Goal: Navigation & Orientation: Find specific page/section

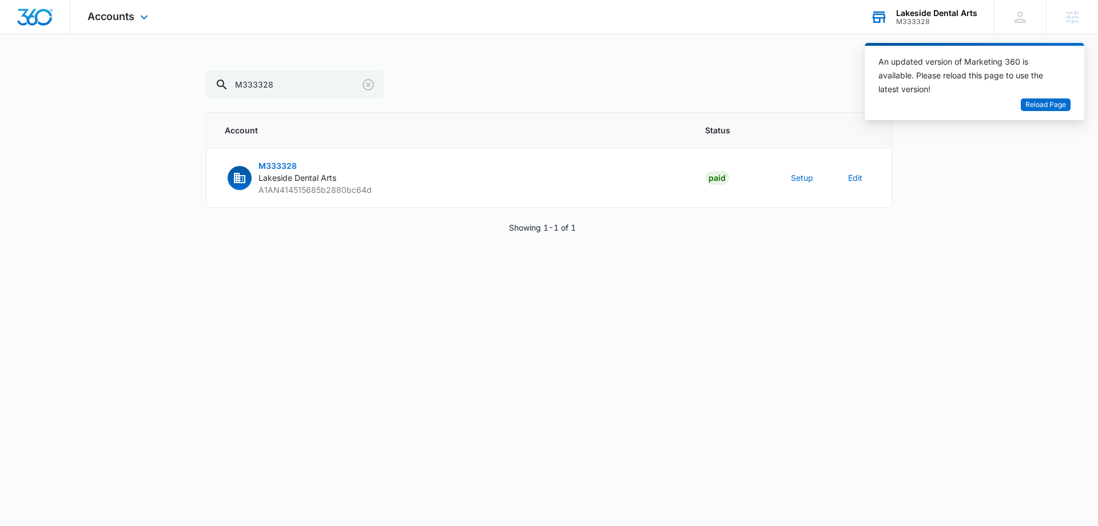
click at [900, 13] on div "Lakeside Dental Arts" at bounding box center [937, 13] width 81 height 9
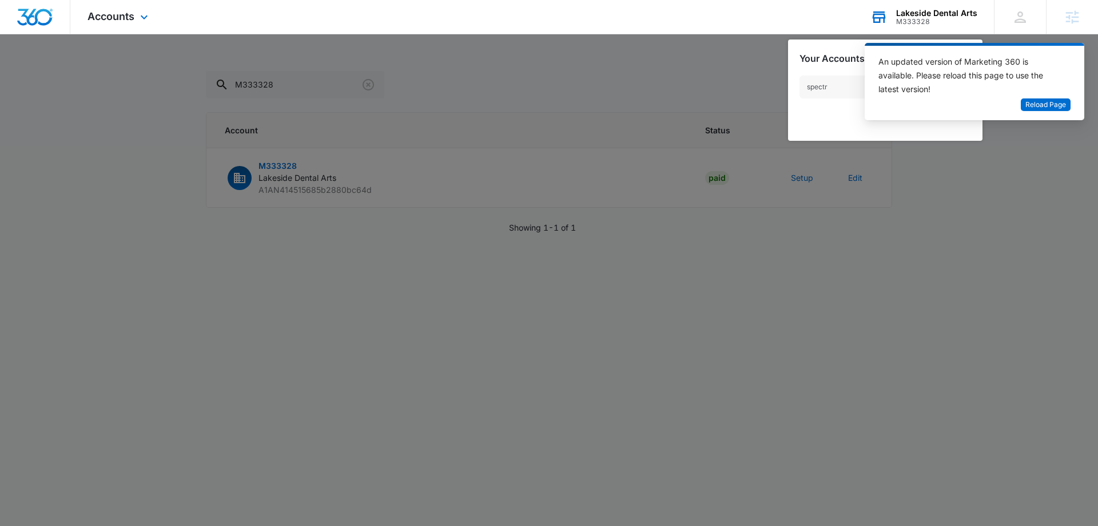
type input "spectru"
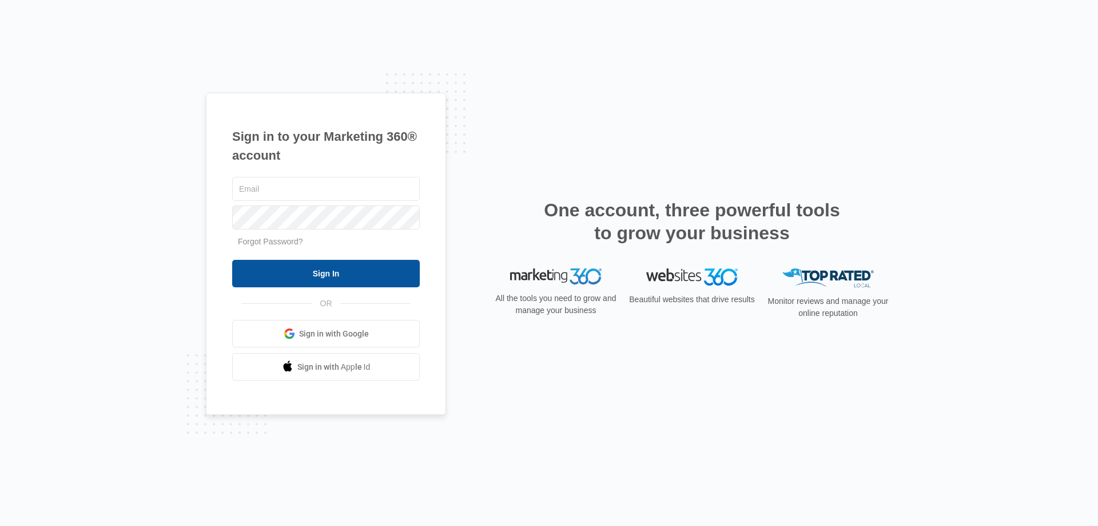
type input "kaitlyn.brunswig@madwire.com"
click at [368, 276] on input "Sign In" at bounding box center [326, 273] width 188 height 27
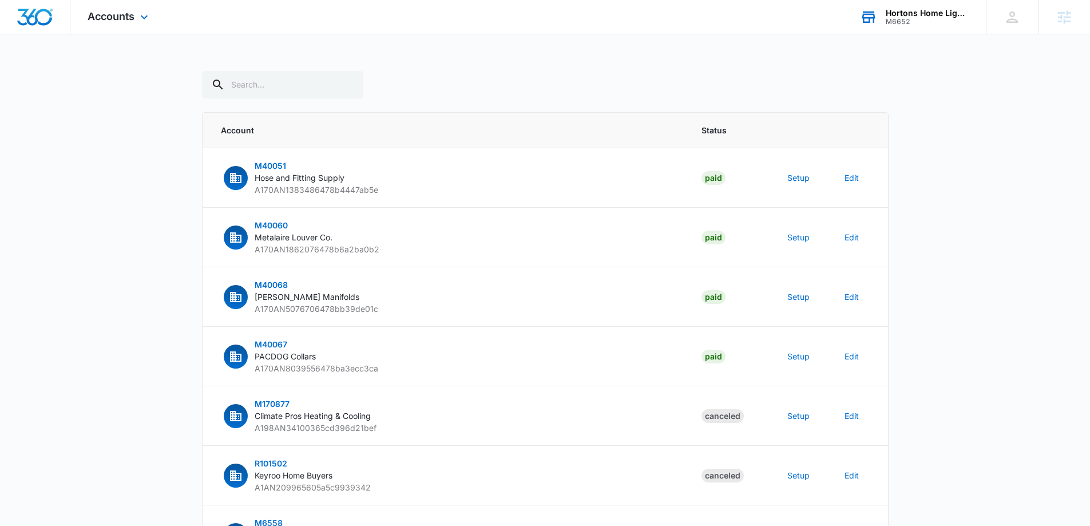
click at [899, 10] on div "Hortons Home Lighting" at bounding box center [928, 13] width 84 height 9
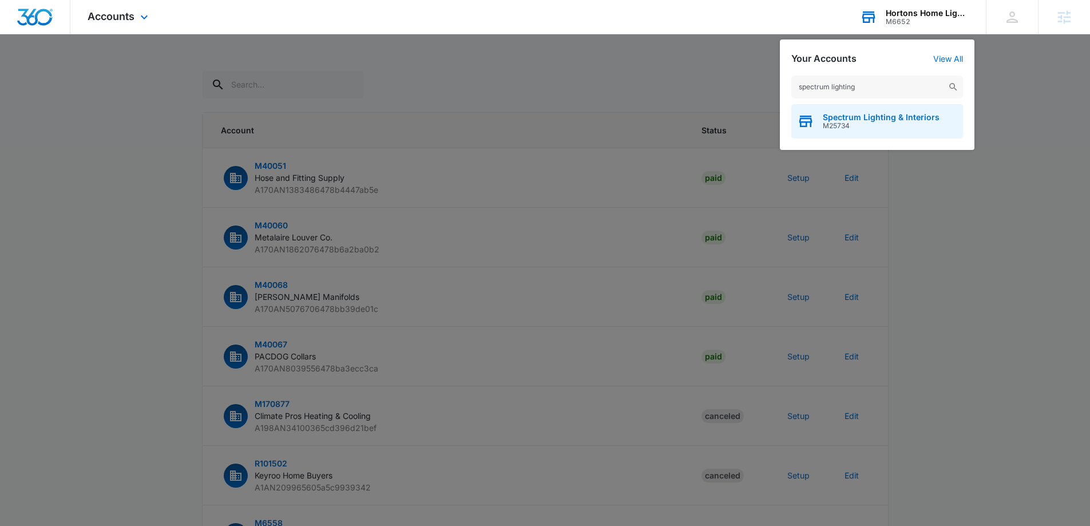
type input "spectrum lighting"
click at [886, 110] on div "Spectrum Lighting & Interiors M25734" at bounding box center [877, 121] width 172 height 34
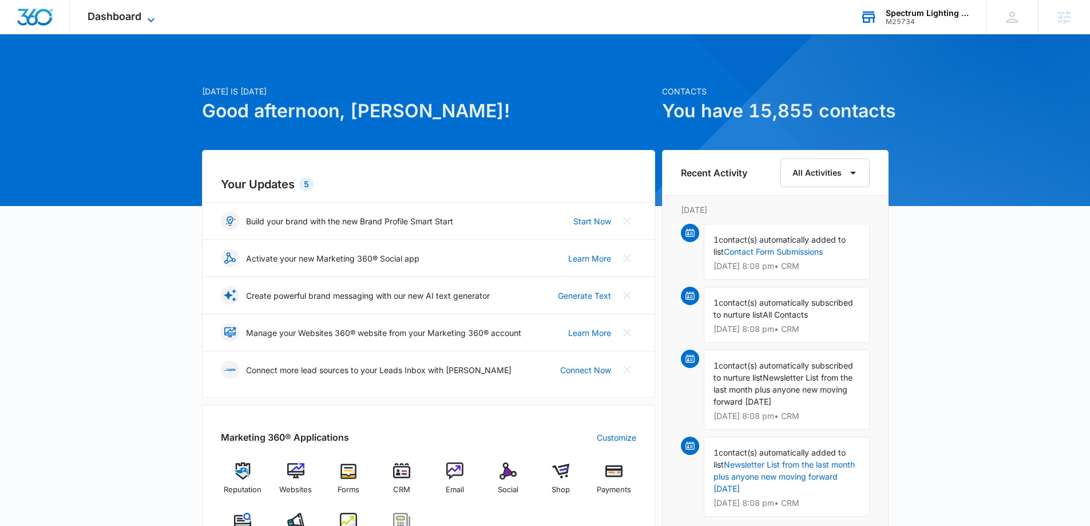
click at [128, 21] on span "Dashboard" at bounding box center [115, 16] width 54 height 12
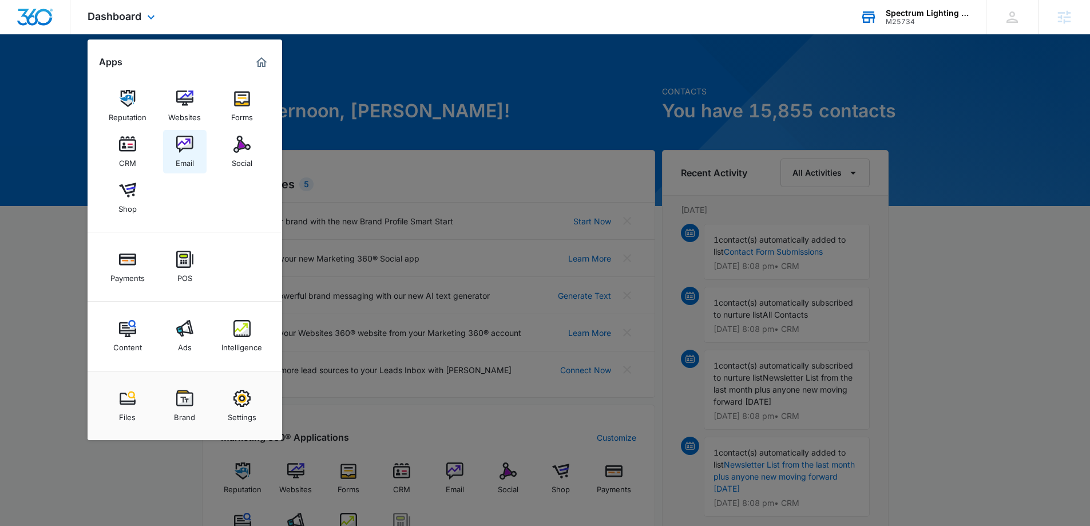
click at [179, 142] on img at bounding box center [184, 144] width 17 height 17
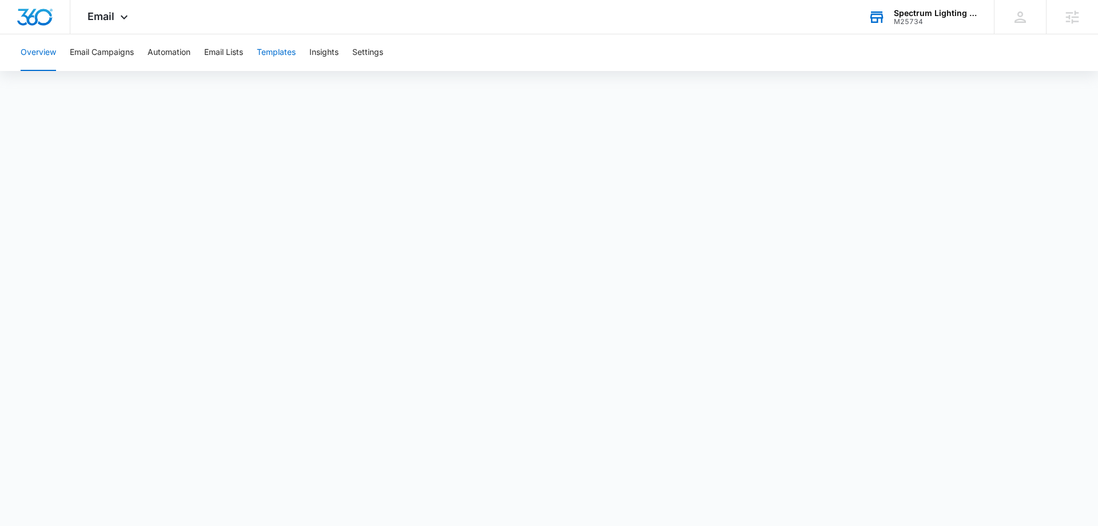
click at [269, 60] on button "Templates" at bounding box center [276, 52] width 39 height 37
click at [187, 47] on button "Automation" at bounding box center [169, 52] width 43 height 37
click at [281, 48] on button "Templates" at bounding box center [276, 52] width 39 height 37
click at [897, 27] on div "Spectrum Lighting & Interiors M25734 Your Accounts View All" at bounding box center [922, 17] width 143 height 34
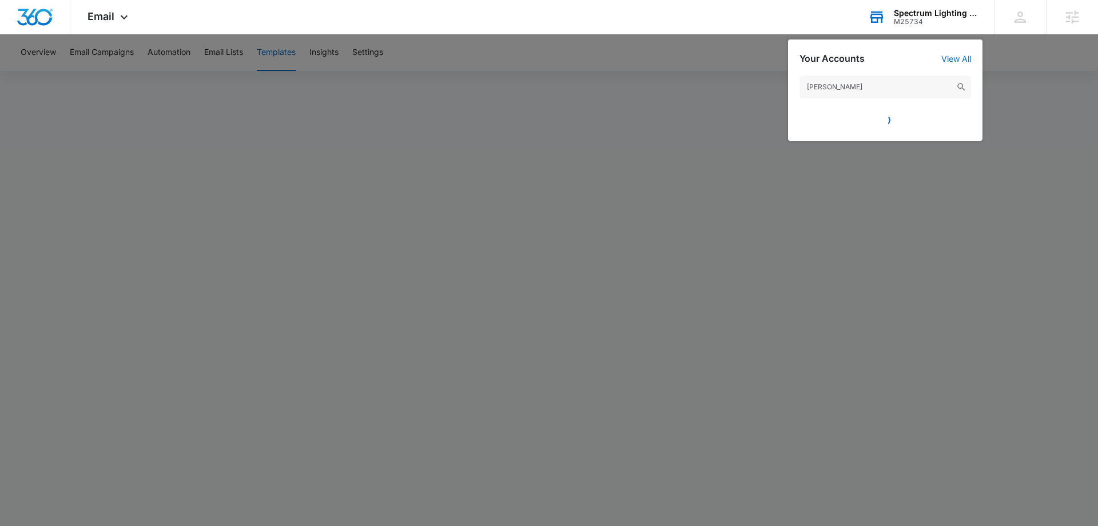
type input "[PERSON_NAME]"
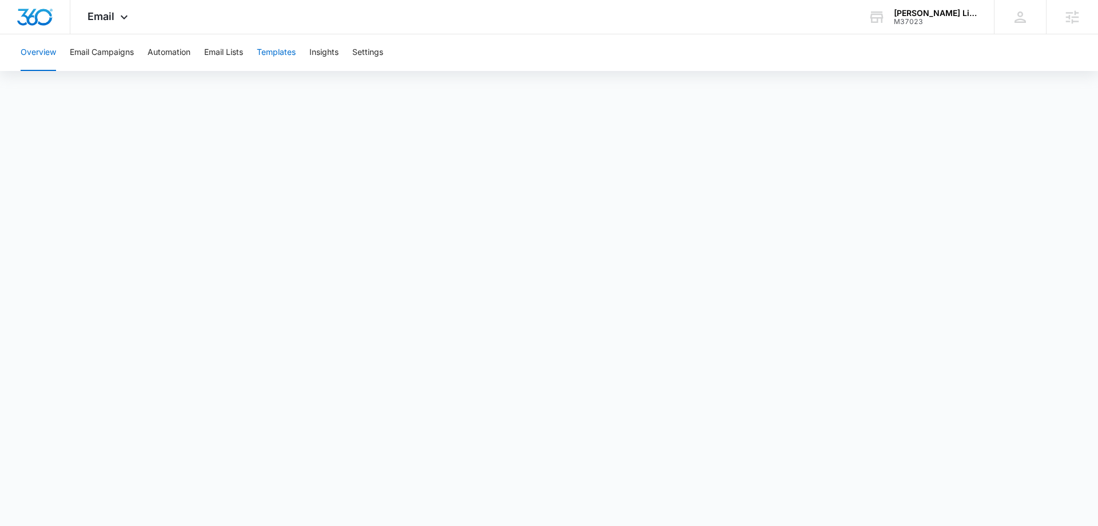
click at [293, 53] on button "Templates" at bounding box center [276, 52] width 39 height 37
click at [142, 52] on div "Overview Email Campaigns Automation Email Lists Templates Insights Settings" at bounding box center [549, 52] width 1071 height 37
click at [170, 51] on button "Automation" at bounding box center [169, 52] width 43 height 37
click at [295, 55] on button "Templates" at bounding box center [276, 52] width 39 height 37
click at [932, 18] on div "M37023" at bounding box center [936, 22] width 84 height 8
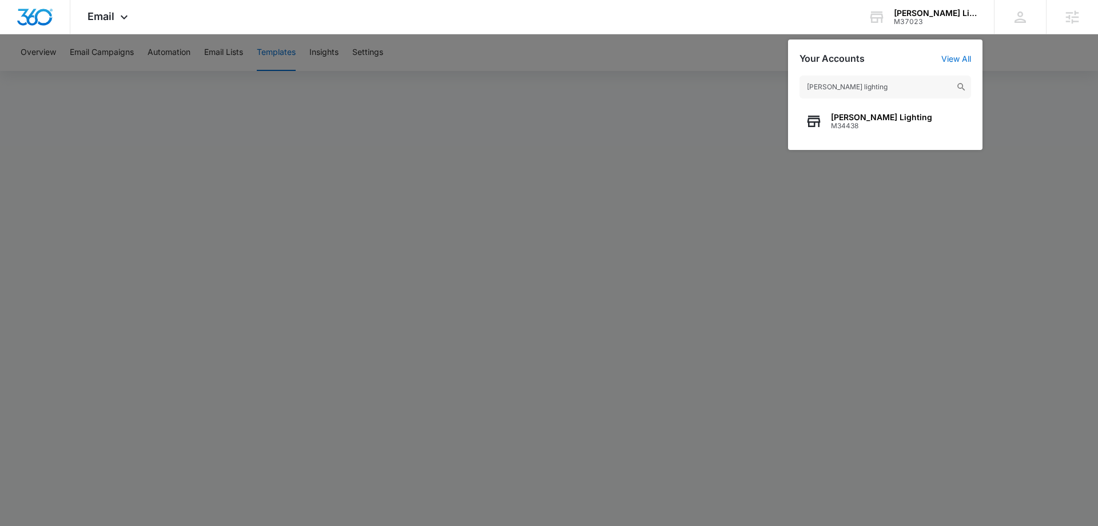
type input "[PERSON_NAME] lighting"
click at [889, 118] on span "[PERSON_NAME] Lighting" at bounding box center [881, 117] width 101 height 9
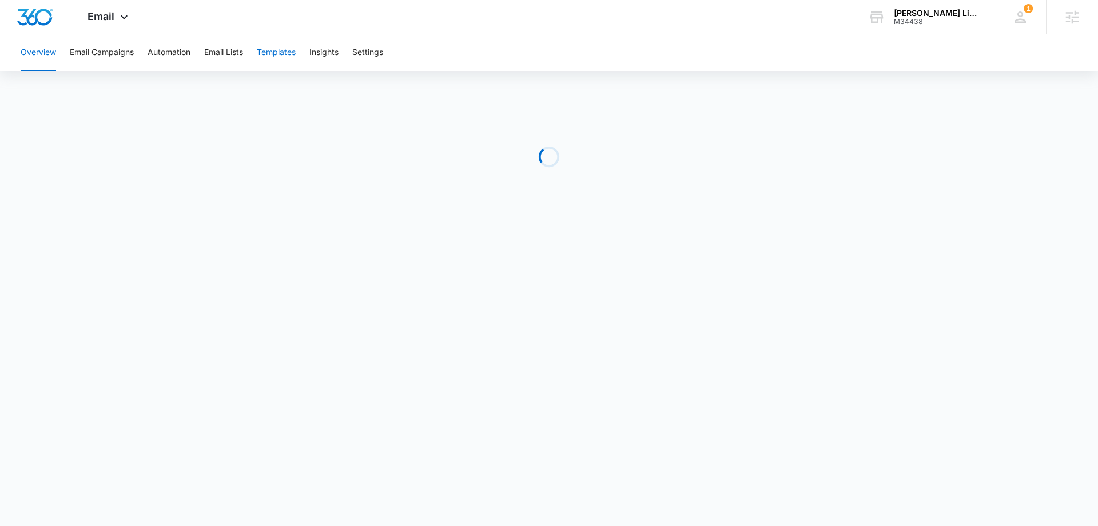
click at [281, 41] on button "Templates" at bounding box center [276, 52] width 39 height 37
click at [125, 57] on button "Email Campaigns" at bounding box center [102, 52] width 64 height 37
click at [271, 50] on button "Templates" at bounding box center [276, 52] width 39 height 37
click at [927, 24] on div "M34438" at bounding box center [936, 22] width 84 height 8
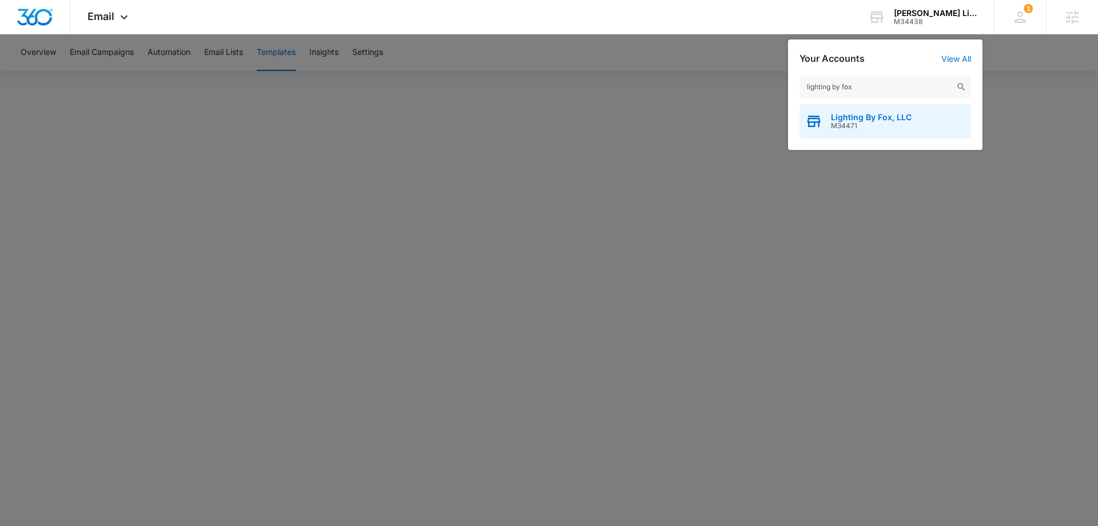
type input "lighting by fox"
click at [915, 129] on div "Lighting By Fox, LLC M34471" at bounding box center [886, 121] width 172 height 34
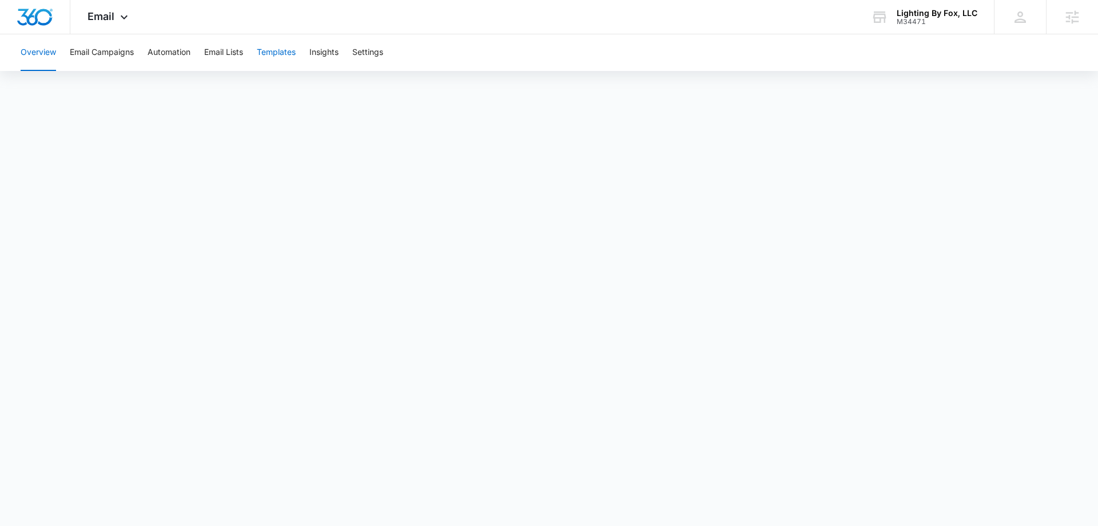
click at [265, 52] on button "Templates" at bounding box center [276, 52] width 39 height 37
click at [161, 51] on button "Automation" at bounding box center [169, 52] width 43 height 37
click at [274, 52] on button "Templates" at bounding box center [276, 52] width 39 height 37
click at [917, 13] on div "Lighting By Fox, LLC" at bounding box center [937, 13] width 81 height 9
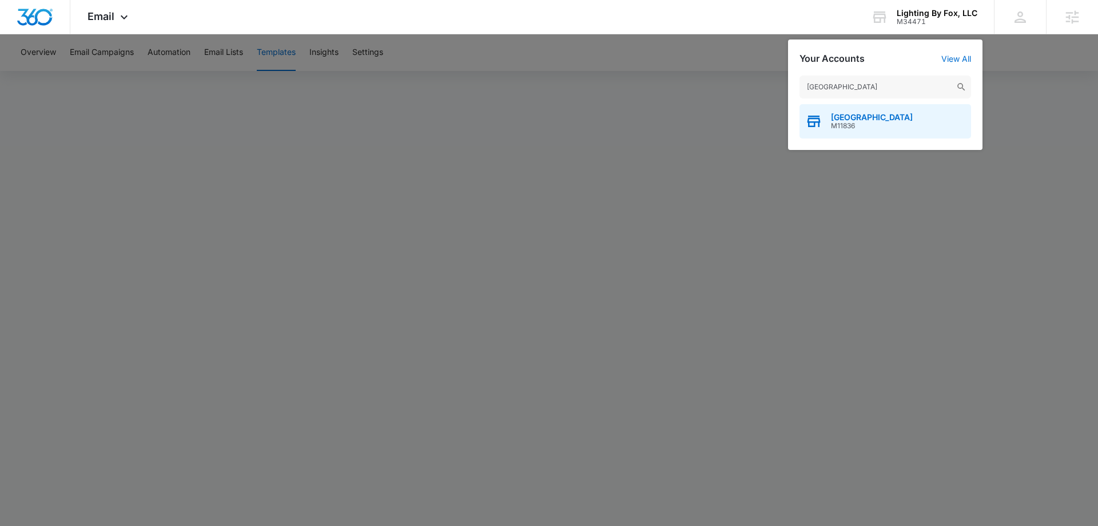
type input "[GEOGRAPHIC_DATA]"
click at [864, 130] on div "[GEOGRAPHIC_DATA] M11836" at bounding box center [886, 121] width 172 height 34
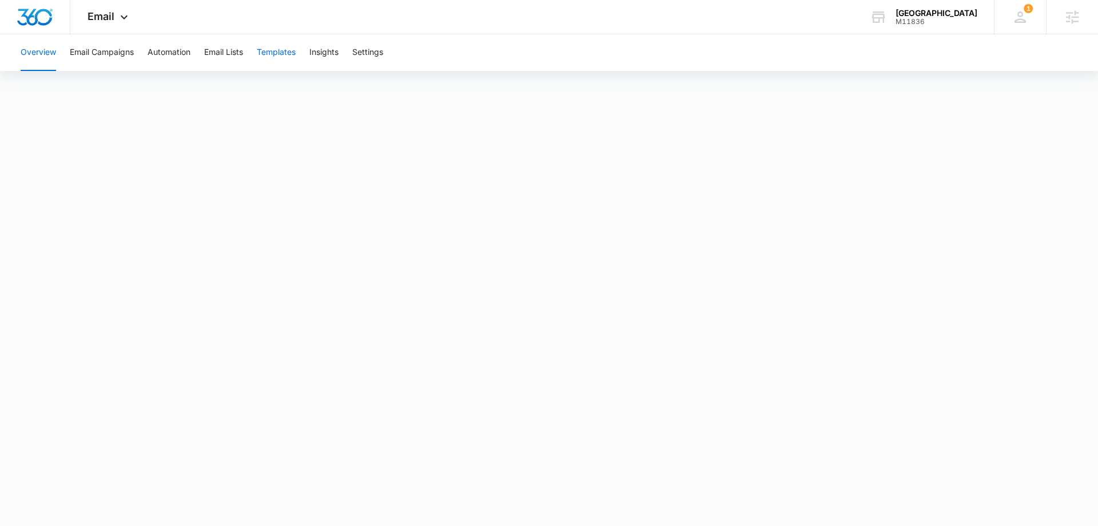
click at [273, 45] on button "Templates" at bounding box center [276, 52] width 39 height 37
click at [109, 57] on button "Email Campaigns" at bounding box center [102, 52] width 64 height 37
click at [276, 48] on button "Templates" at bounding box center [276, 52] width 39 height 37
click at [897, 15] on div "[GEOGRAPHIC_DATA]" at bounding box center [937, 13] width 82 height 9
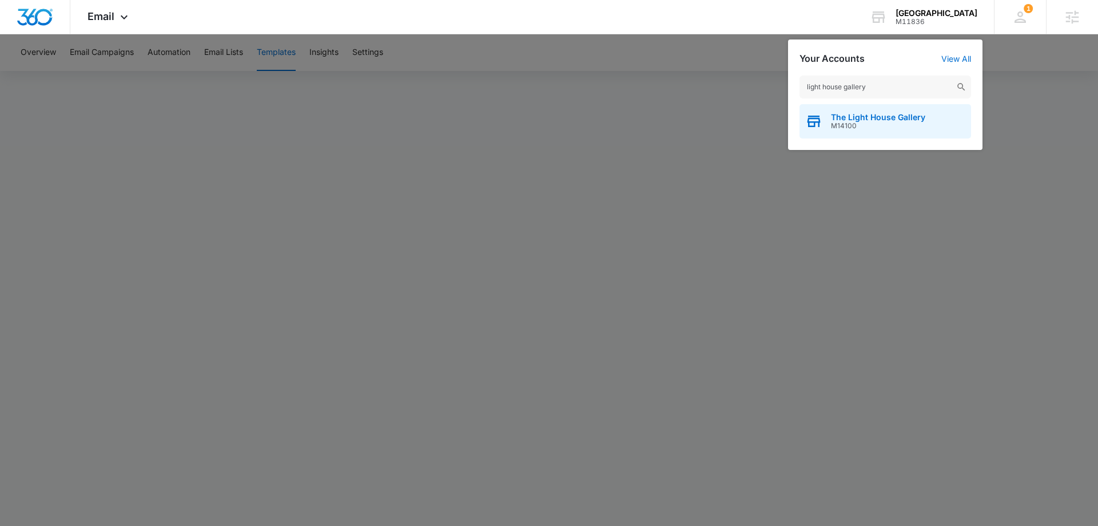
type input "light house gallery"
click at [881, 117] on span "The Light House Gallery" at bounding box center [878, 117] width 94 height 9
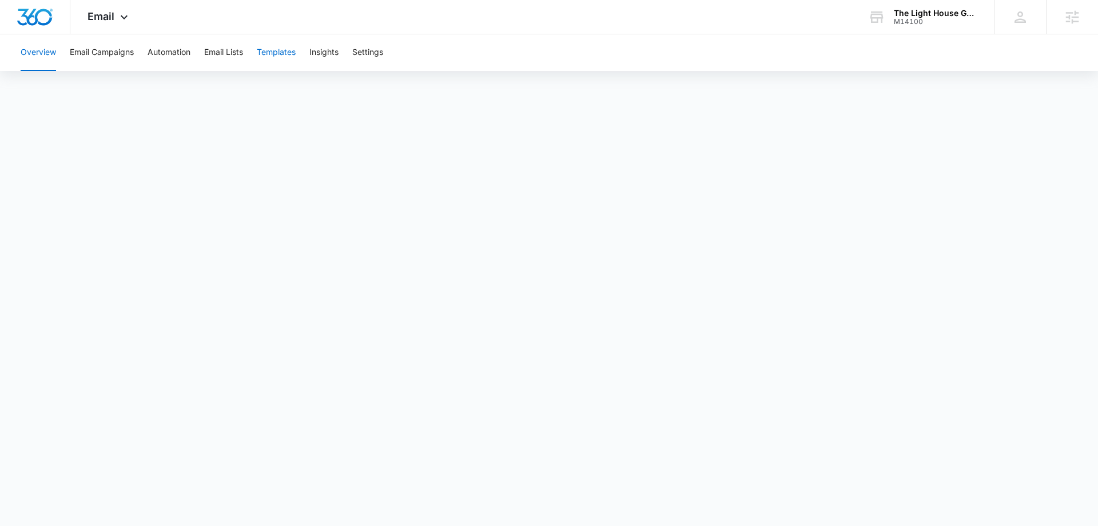
click at [274, 54] on button "Templates" at bounding box center [276, 52] width 39 height 37
click at [151, 55] on button "Automation" at bounding box center [169, 52] width 43 height 37
click at [277, 54] on button "Templates" at bounding box center [276, 52] width 39 height 37
click at [913, 19] on div "M14100" at bounding box center [936, 22] width 84 height 8
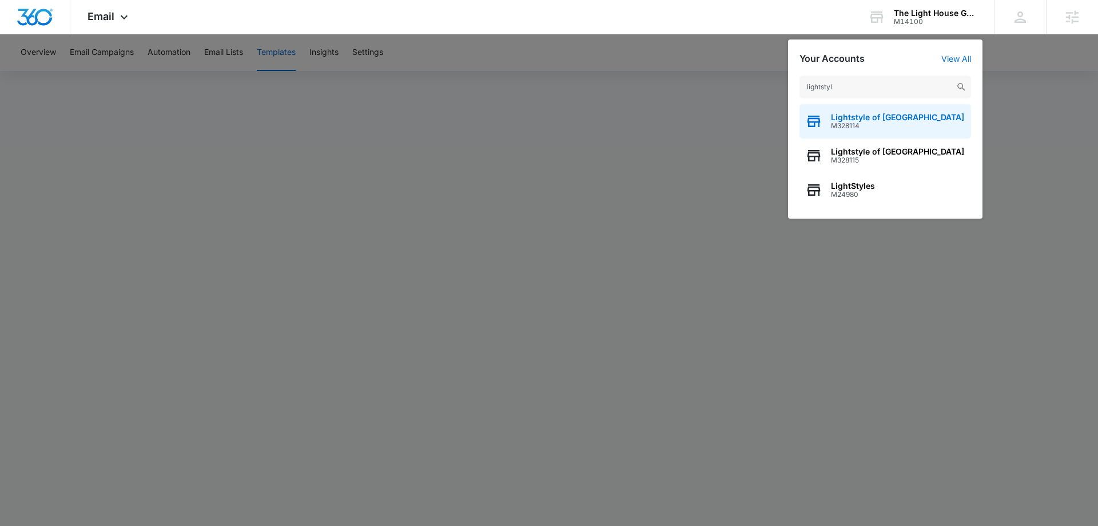
type input "lightstyl"
click at [873, 121] on span "Lightstyle of [GEOGRAPHIC_DATA]" at bounding box center [897, 117] width 133 height 9
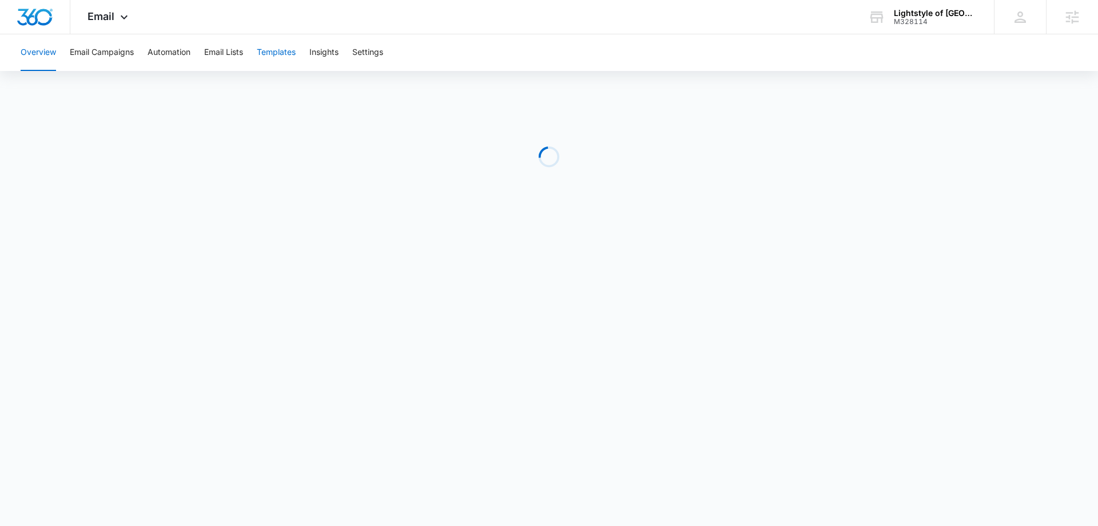
click at [280, 50] on button "Templates" at bounding box center [276, 52] width 39 height 37
click at [176, 53] on button "Automation" at bounding box center [169, 52] width 43 height 37
click at [280, 60] on button "Templates" at bounding box center [276, 52] width 39 height 37
click at [925, 28] on div "Lightstyle of Orlando M328114 Your Accounts View All" at bounding box center [922, 17] width 143 height 34
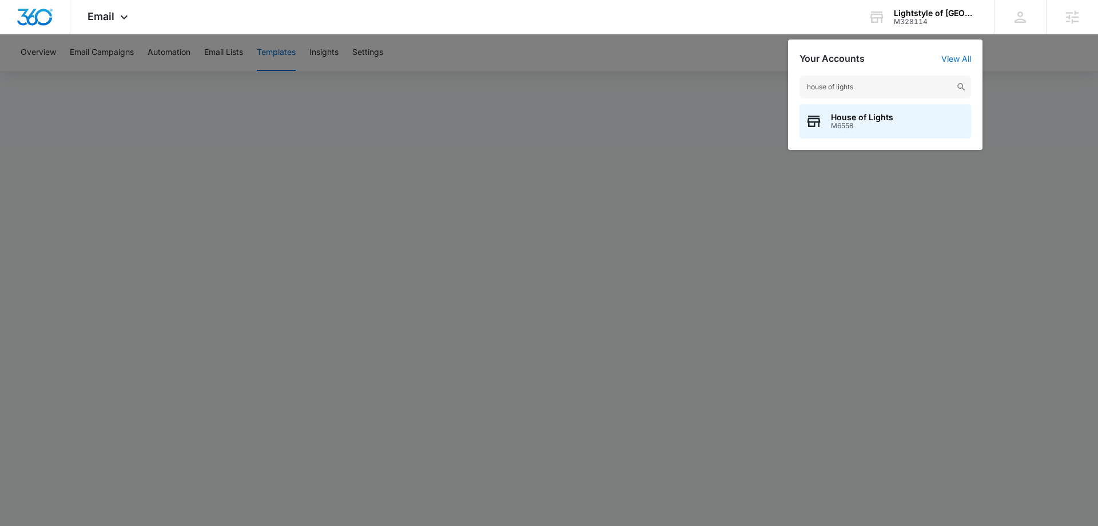
type input "house of lights"
click at [851, 119] on span "House of Lights" at bounding box center [862, 117] width 62 height 9
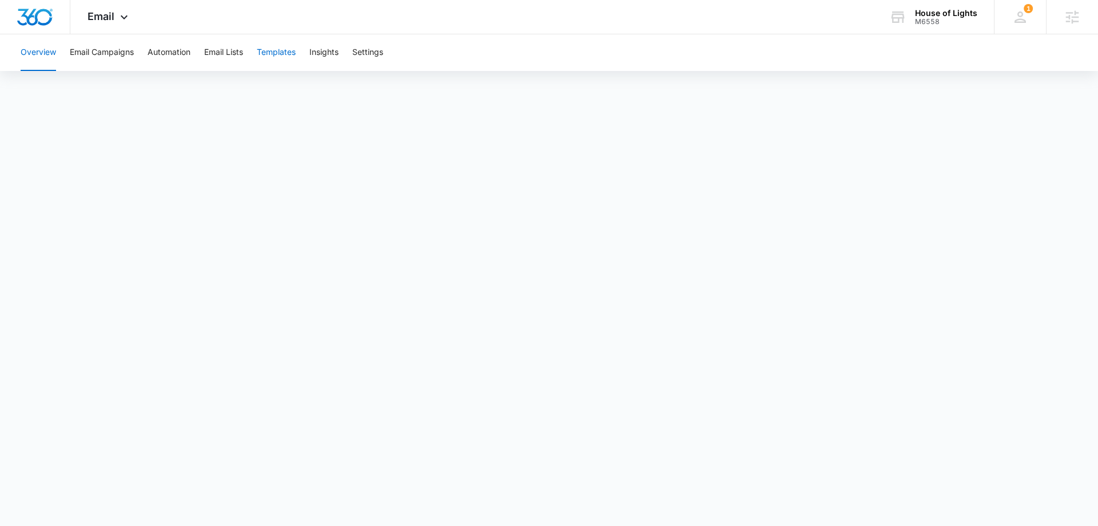
click at [276, 47] on button "Templates" at bounding box center [276, 52] width 39 height 37
click at [177, 56] on button "Automation" at bounding box center [169, 52] width 43 height 37
click at [280, 54] on button "Templates" at bounding box center [276, 52] width 39 height 37
click at [228, 60] on button "Email Lists" at bounding box center [223, 52] width 39 height 37
click at [280, 57] on button "Templates" at bounding box center [276, 52] width 39 height 37
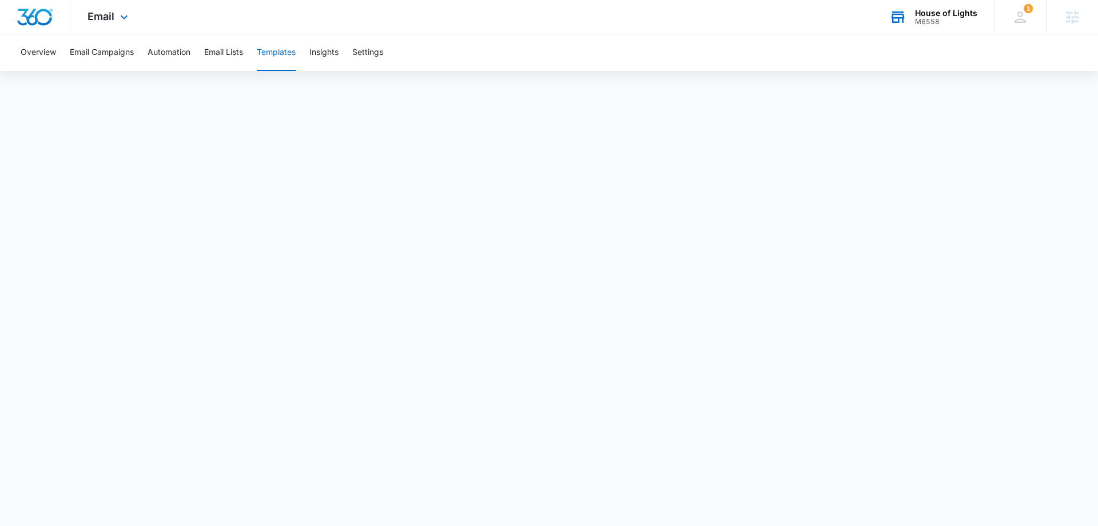
click at [933, 33] on div "House of Lights M6558 Your Accounts View All" at bounding box center [933, 17] width 122 height 34
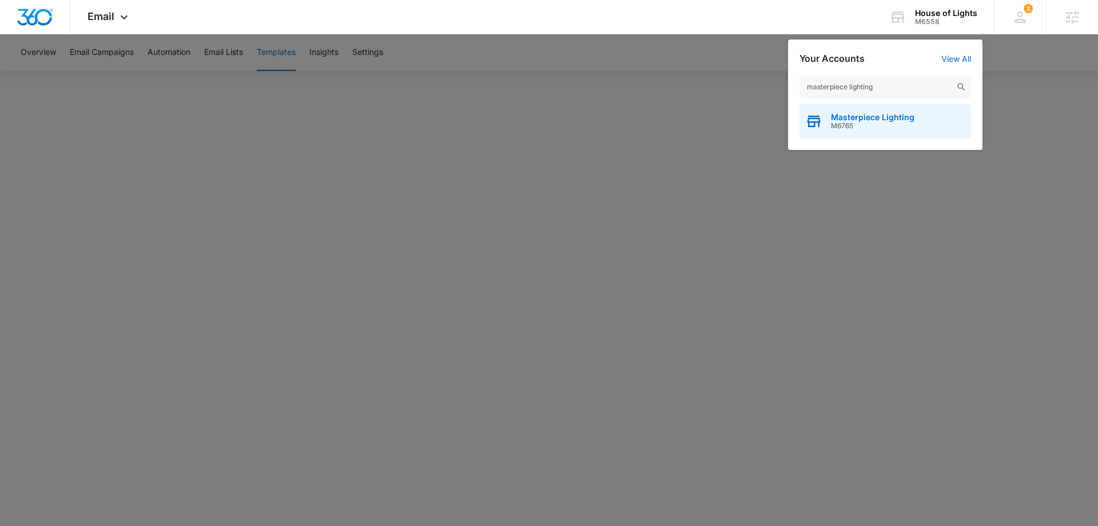
type input "masterpiece lighting"
click at [881, 125] on span "M6765" at bounding box center [873, 126] width 84 height 8
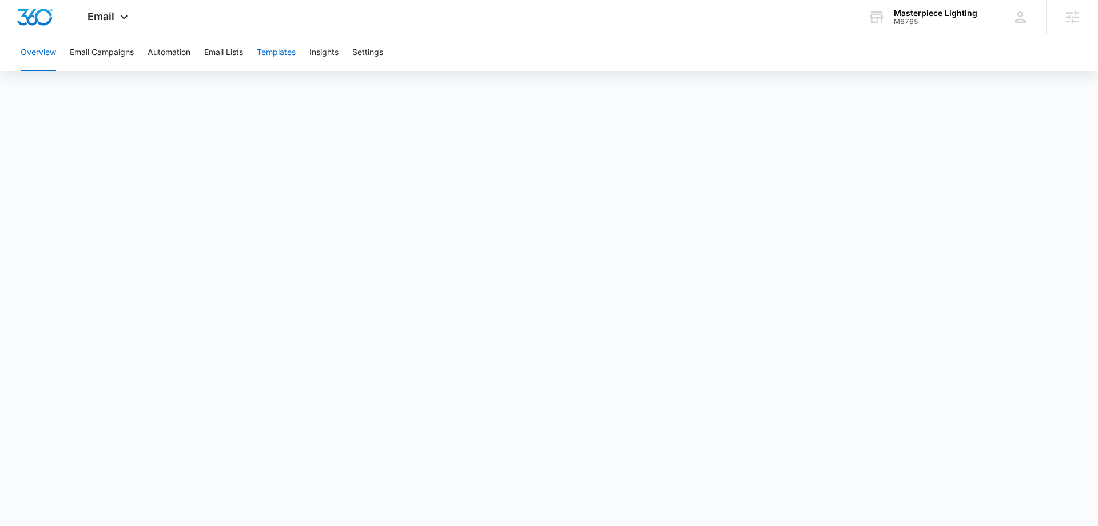
click at [278, 43] on button "Templates" at bounding box center [276, 52] width 39 height 37
click at [233, 40] on button "Email Lists" at bounding box center [223, 52] width 39 height 37
click at [287, 46] on button "Templates" at bounding box center [276, 52] width 39 height 37
click at [134, 55] on button "Email Campaigns" at bounding box center [102, 52] width 64 height 37
click at [276, 47] on button "Templates" at bounding box center [276, 52] width 39 height 37
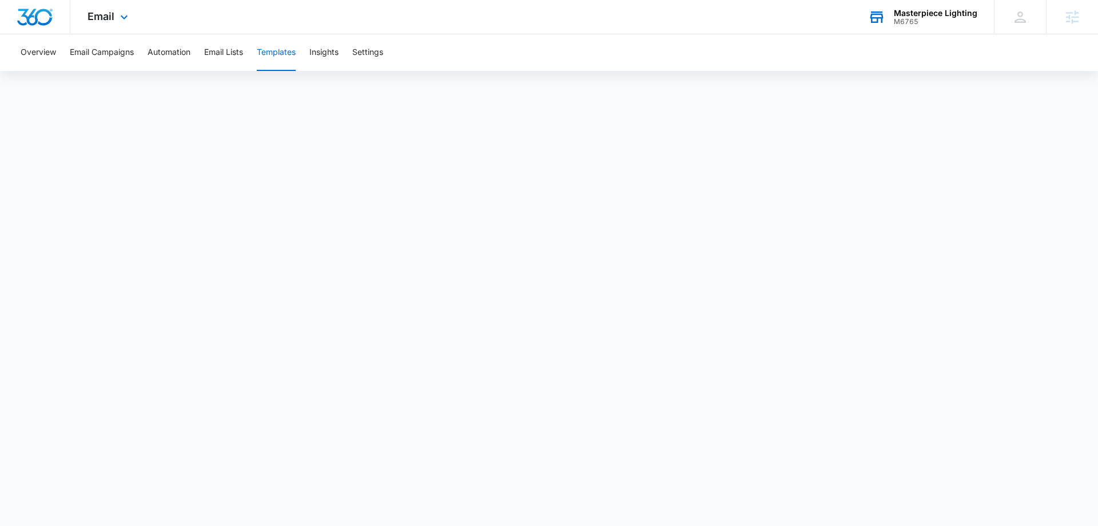
click at [918, 22] on div "M6765" at bounding box center [936, 22] width 84 height 8
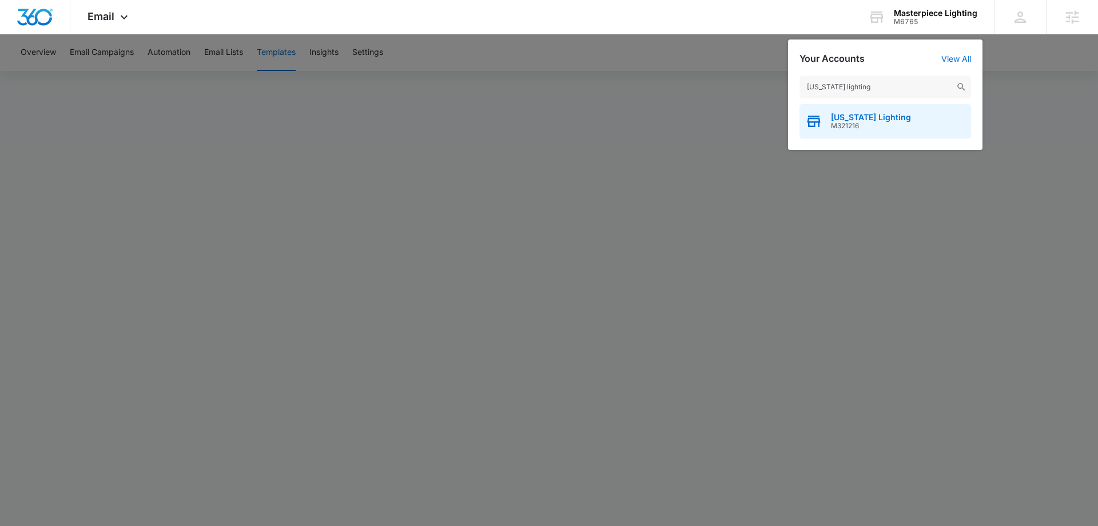
type input "[US_STATE] lighting"
click at [858, 118] on span "[US_STATE] Lighting" at bounding box center [871, 117] width 80 height 9
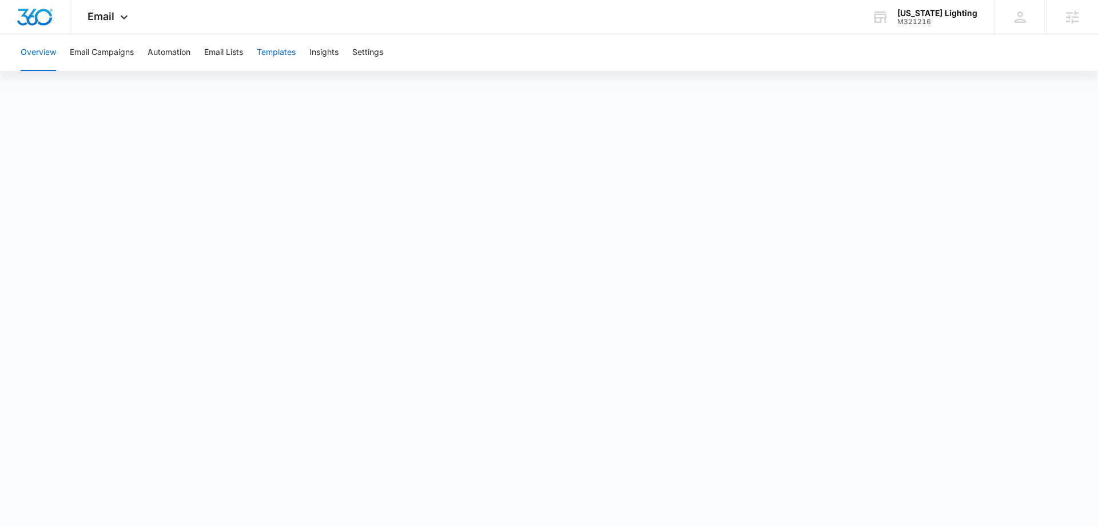
click at [292, 52] on button "Templates" at bounding box center [276, 52] width 39 height 37
click at [219, 49] on button "Email Lists" at bounding box center [223, 52] width 39 height 37
click at [280, 57] on button "Templates" at bounding box center [276, 52] width 39 height 37
click at [922, 19] on div "M321216" at bounding box center [938, 22] width 80 height 8
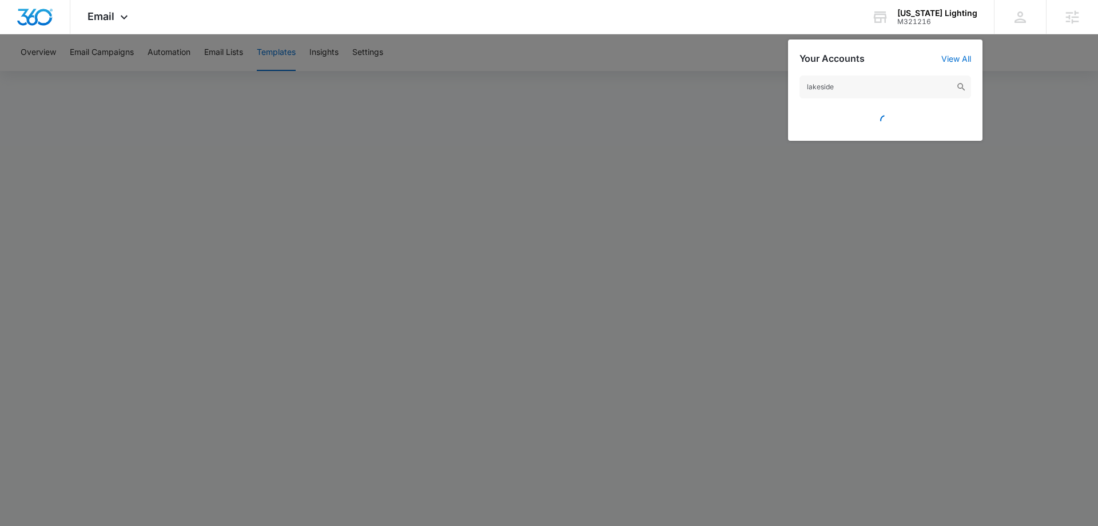
type input "lakeside"
click at [1053, 166] on div at bounding box center [549, 263] width 1098 height 526
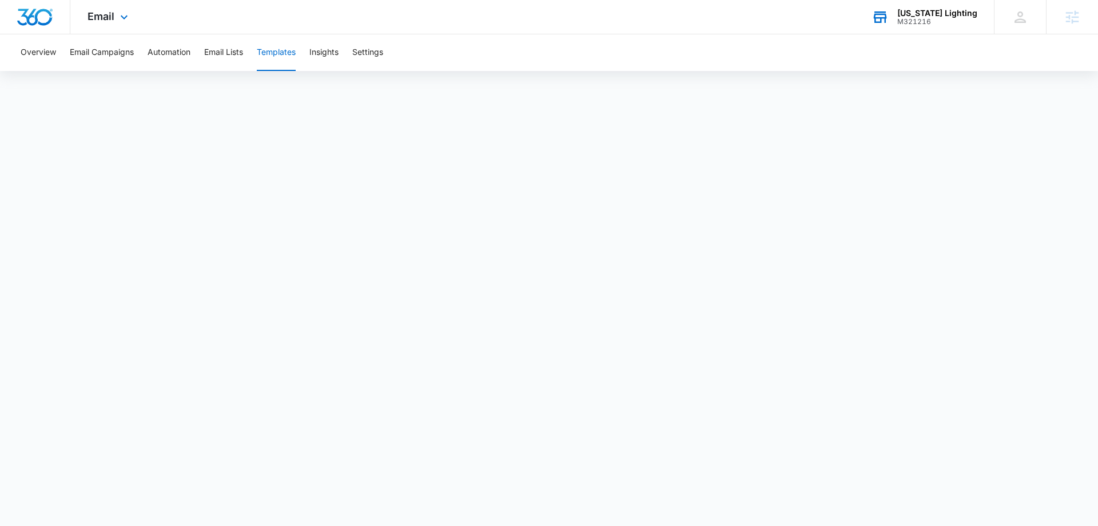
click at [947, 29] on div "[US_STATE] Lighting M321216 Your Accounts View All" at bounding box center [925, 17] width 140 height 34
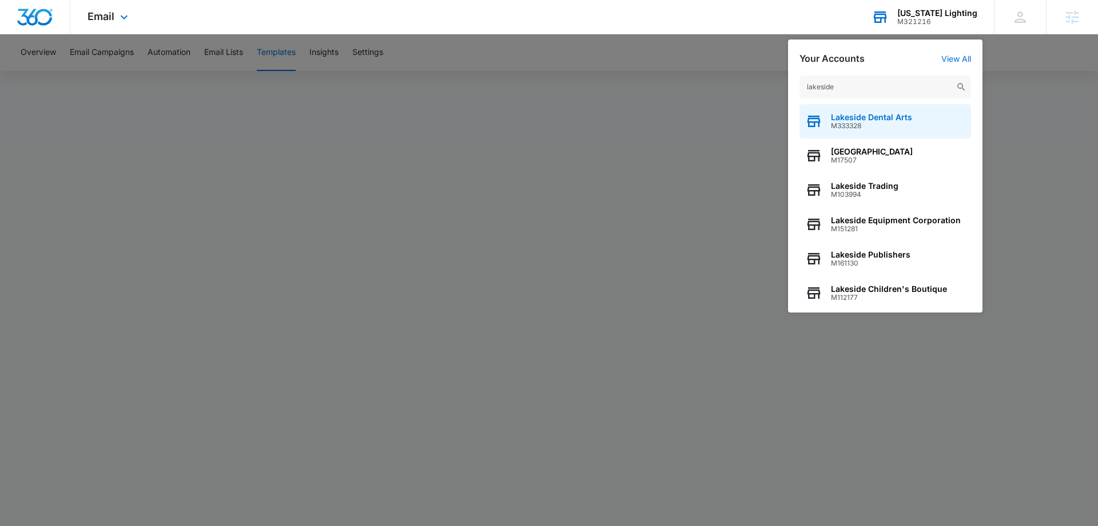
type input "lakeside"
click at [883, 132] on div "Lakeside Dental Arts M333328" at bounding box center [886, 121] width 172 height 34
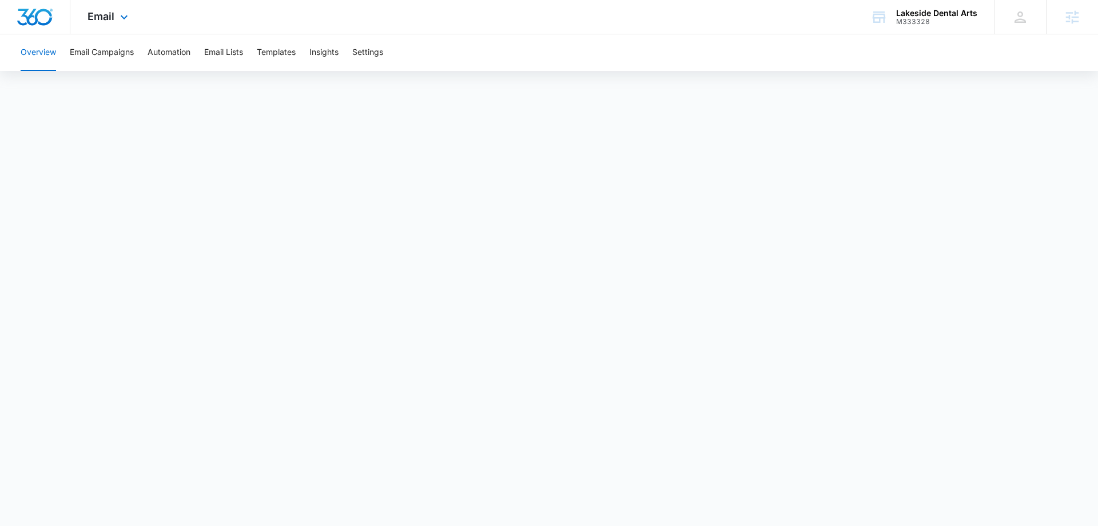
click at [103, 23] on div "Email Apps Reputation Websites Forms CRM Email Social Payments POS Content Ads …" at bounding box center [109, 17] width 78 height 34
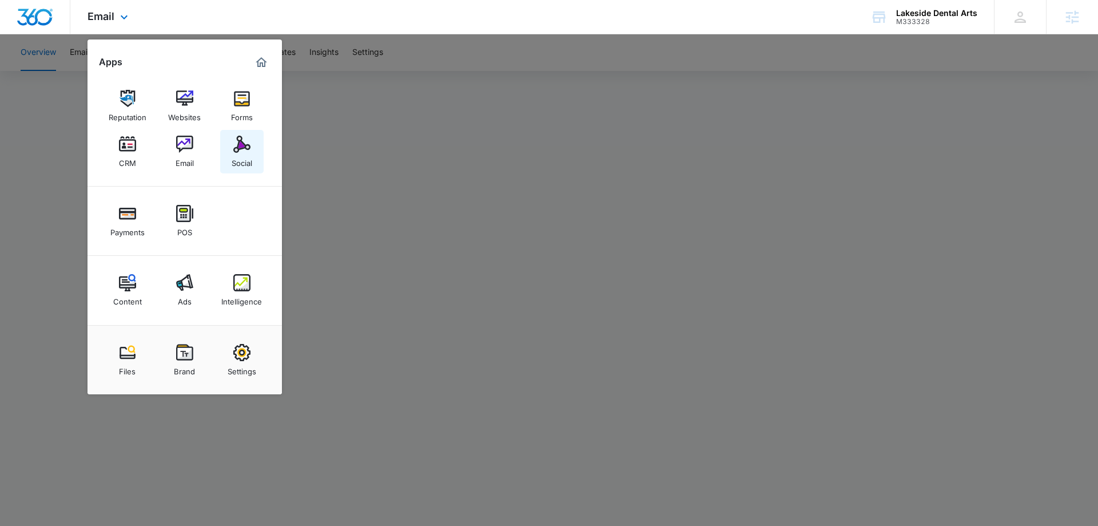
click at [236, 146] on img at bounding box center [241, 144] width 17 height 17
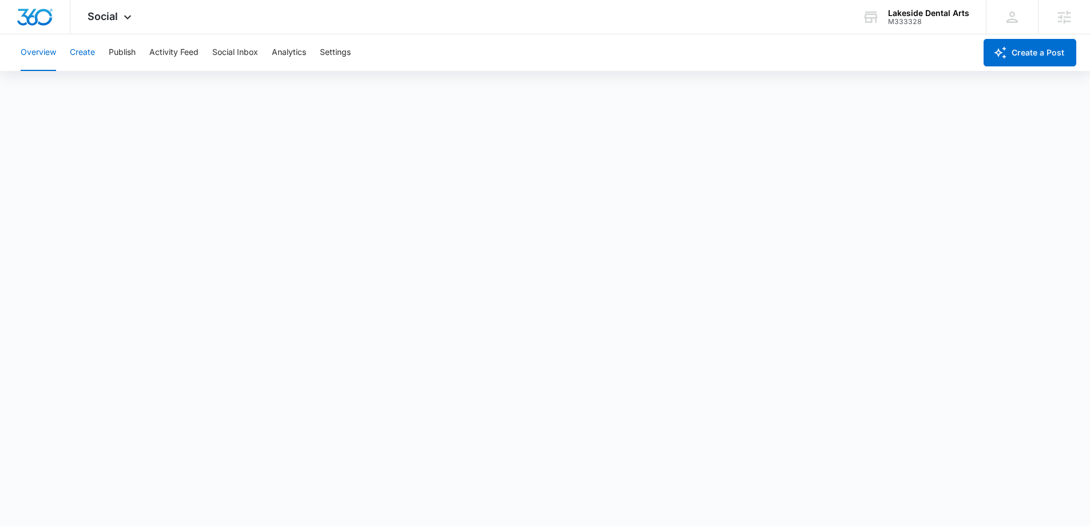
click at [94, 55] on button "Create" at bounding box center [82, 52] width 25 height 37
click at [124, 54] on button "Publish" at bounding box center [122, 52] width 27 height 37
